Goal: Information Seeking & Learning: Check status

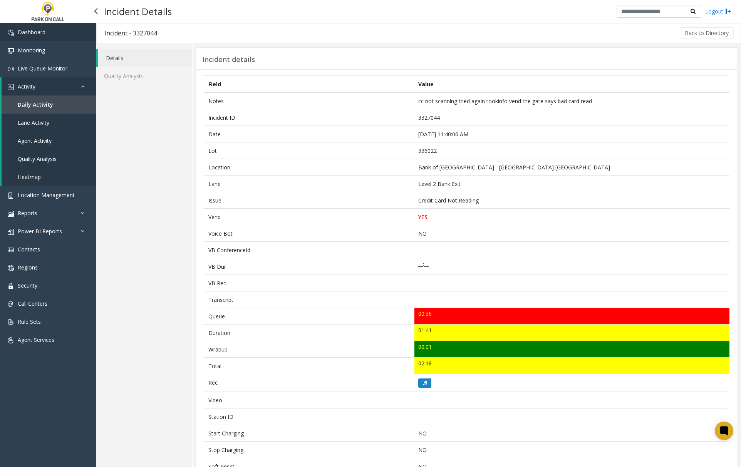
click at [33, 33] on span "Dashboard" at bounding box center [32, 32] width 28 height 7
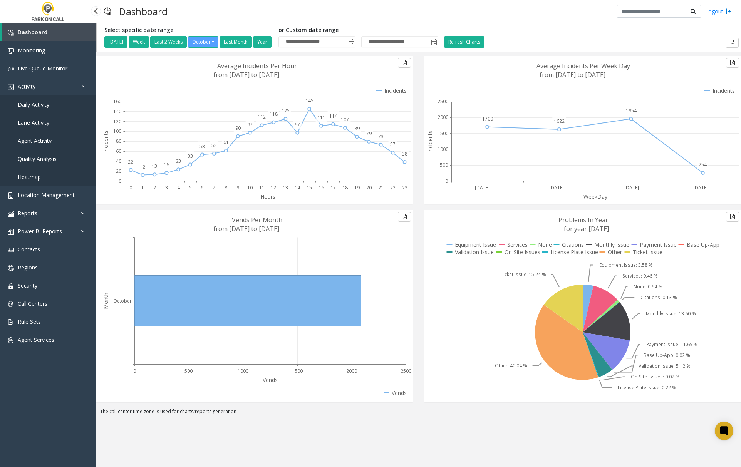
click at [38, 142] on span "Agent Activity" at bounding box center [35, 140] width 34 height 7
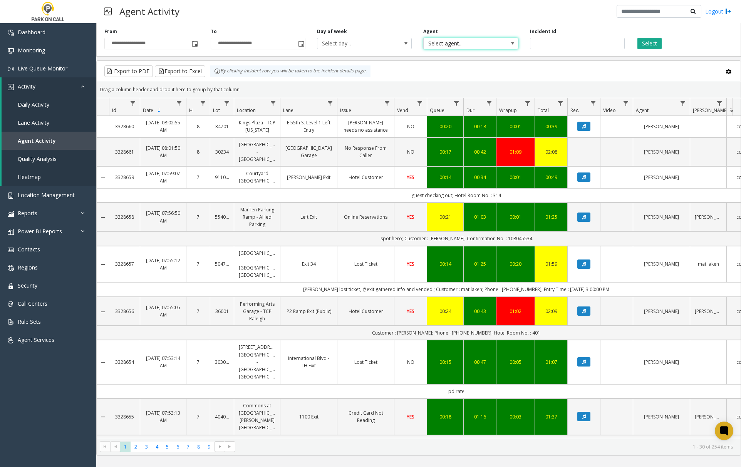
click at [498, 44] on span "Select agent..." at bounding box center [461, 43] width 75 height 11
type input "***"
click at [463, 85] on li "[PERSON_NAME]" at bounding box center [471, 84] width 92 height 10
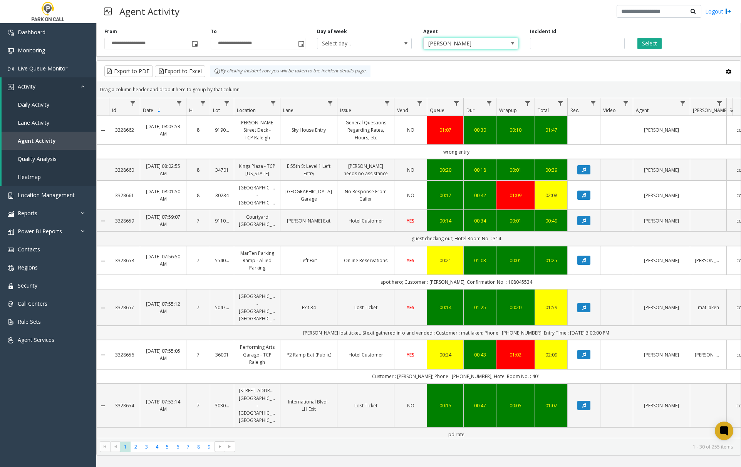
scroll to position [51, 0]
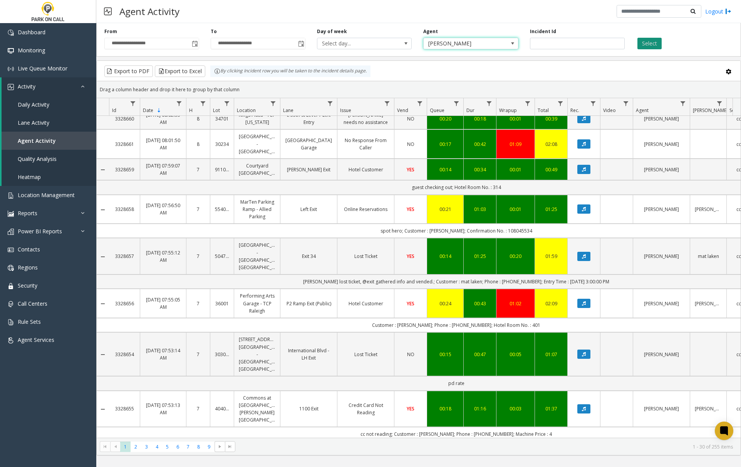
click at [654, 45] on button "Select" at bounding box center [650, 44] width 24 height 12
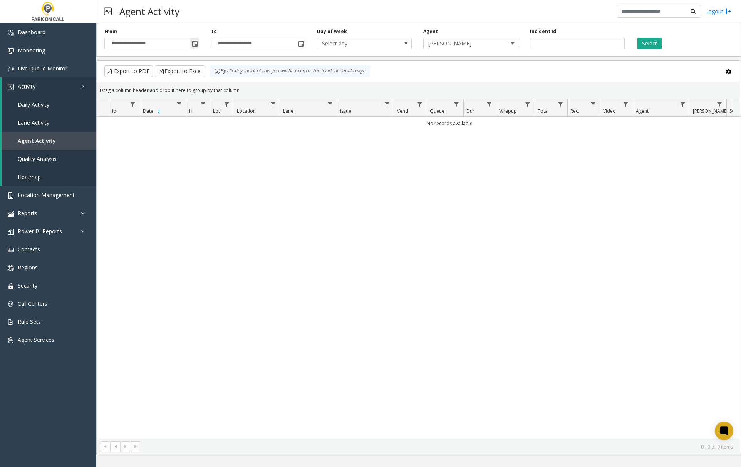
click at [194, 46] on span "Toggle popup" at bounding box center [195, 44] width 6 height 6
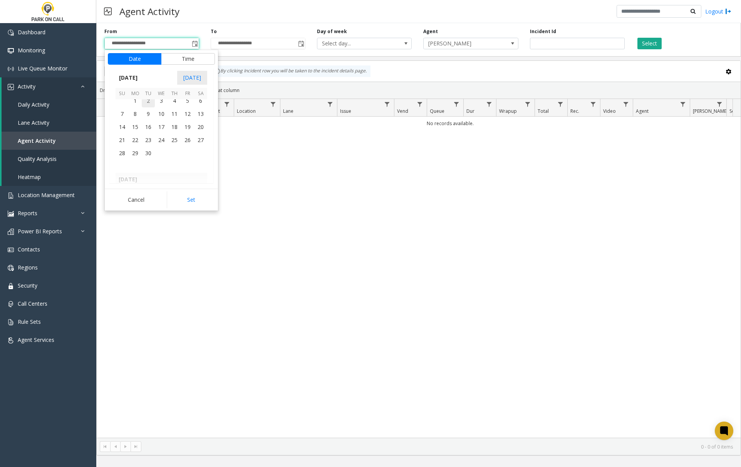
scroll to position [138268, 0]
click at [149, 156] on span "23" at bounding box center [148, 155] width 13 height 13
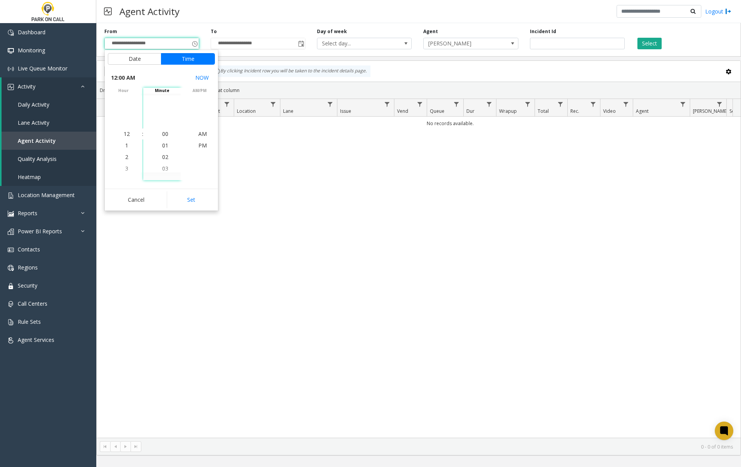
click at [184, 202] on button "Set" at bounding box center [191, 199] width 49 height 17
type input "**********"
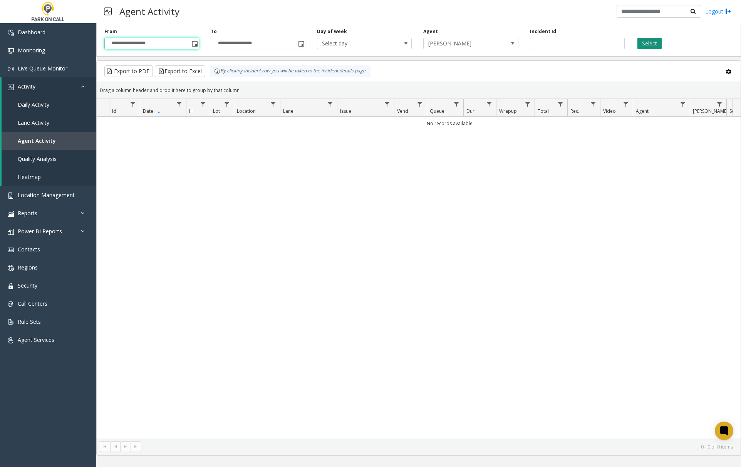
click at [649, 45] on button "Select" at bounding box center [650, 44] width 24 height 12
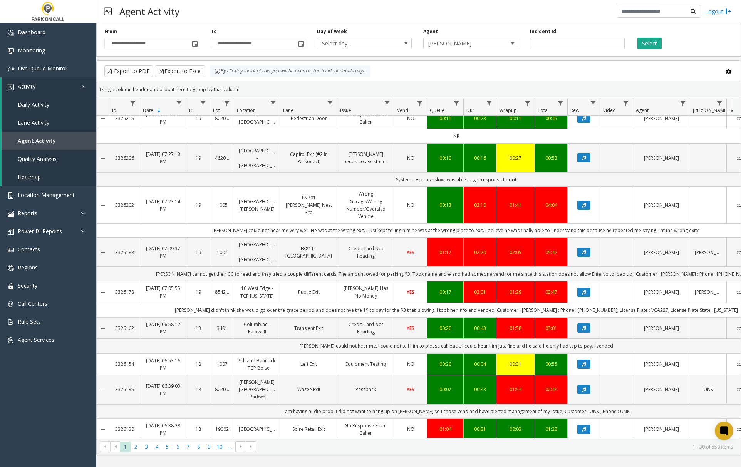
scroll to position [154, 0]
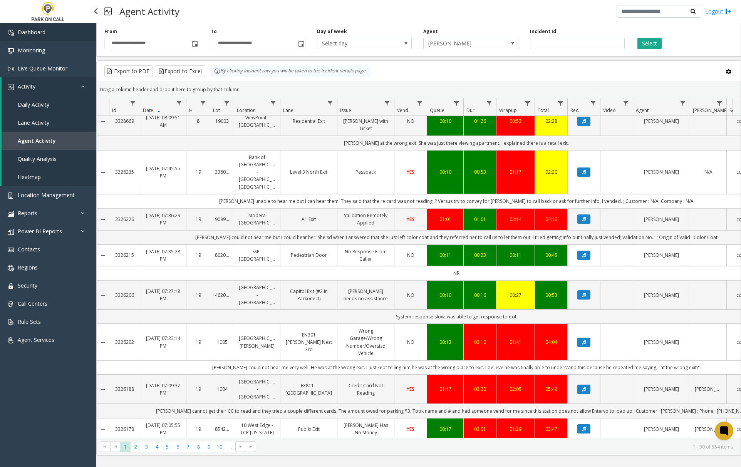
click at [42, 32] on span "Dashboard" at bounding box center [32, 32] width 28 height 7
